Goal: Task Accomplishment & Management: Use online tool/utility

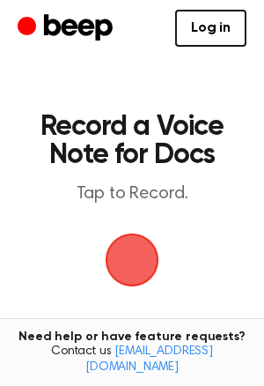
click at [145, 259] on span "button" at bounding box center [131, 259] width 49 height 49
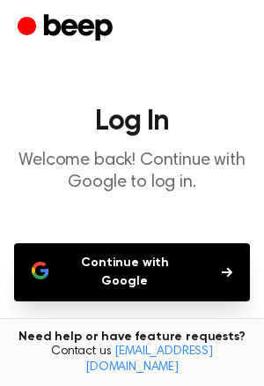
scroll to position [10, 0]
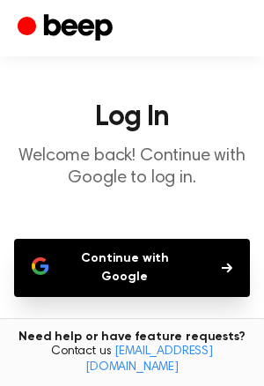
click at [145, 262] on button "Continue with Google" at bounding box center [132, 268] width 236 height 58
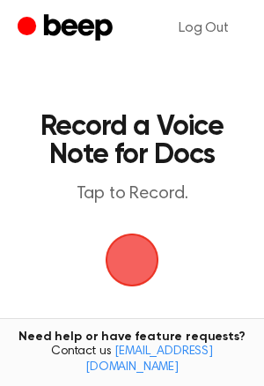
click at [120, 261] on span "button" at bounding box center [131, 259] width 49 height 49
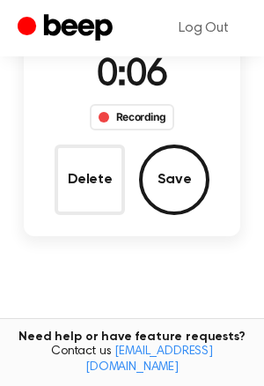
scroll to position [174, 0]
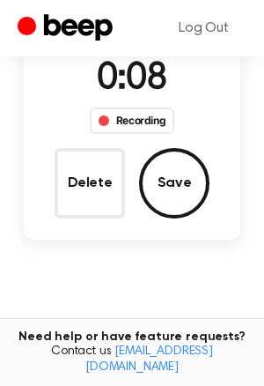
click at [119, 125] on div "Recording" at bounding box center [132, 120] width 85 height 26
click at [115, 117] on div "Recording" at bounding box center [132, 120] width 85 height 26
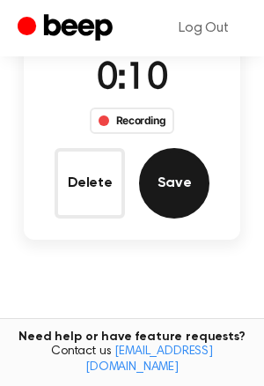
click at [188, 188] on button "Save" at bounding box center [174, 183] width 70 height 70
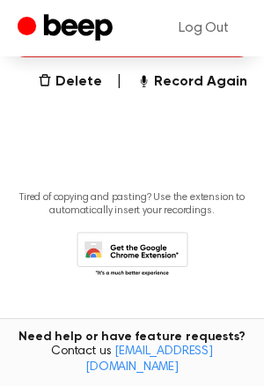
scroll to position [550, 0]
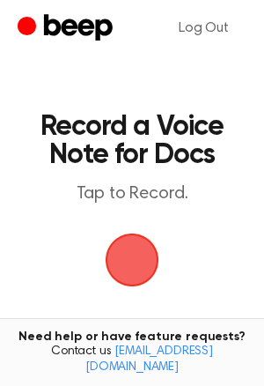
click at [121, 245] on span "button" at bounding box center [132, 260] width 74 height 74
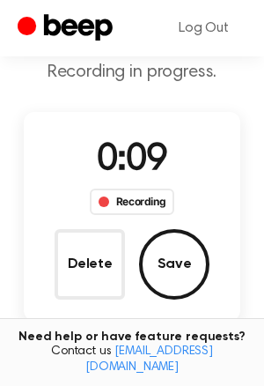
scroll to position [99, 0]
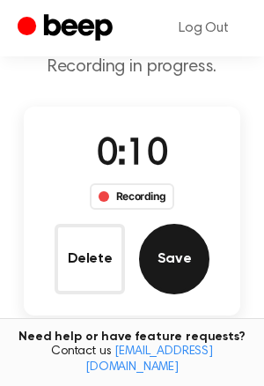
click at [149, 270] on button "Save" at bounding box center [174, 259] width 70 height 70
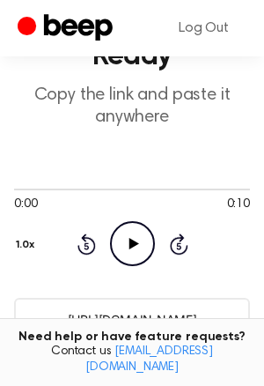
click at [130, 239] on icon at bounding box center [134, 243] width 10 height 11
